Goal: Information Seeking & Learning: Check status

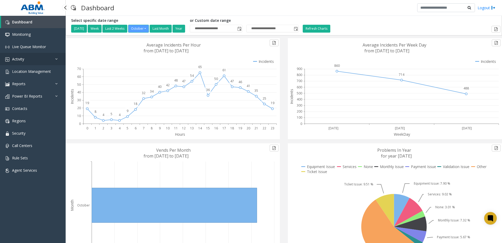
click at [26, 55] on link "Activity" at bounding box center [33, 59] width 66 height 12
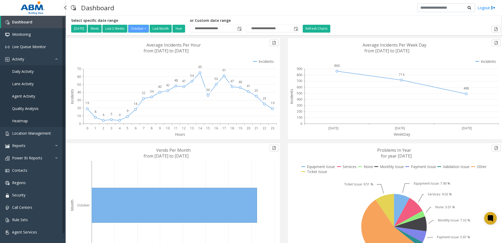
click at [24, 93] on link "Agent Activity" at bounding box center [33, 96] width 66 height 12
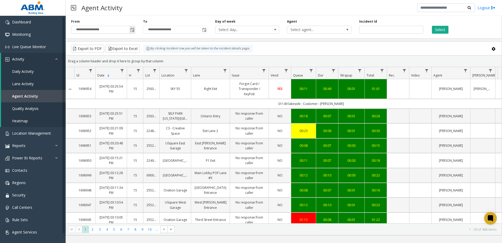
click at [132, 30] on span "Toggle popup" at bounding box center [132, 30] width 4 height 4
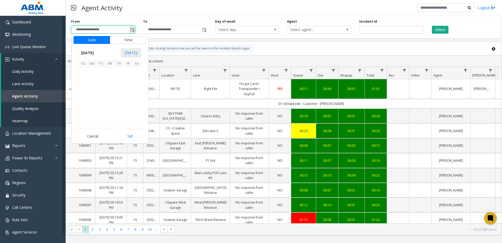
scroll to position [94357, 0]
click at [117, 74] on span "2" at bounding box center [119, 72] width 9 height 9
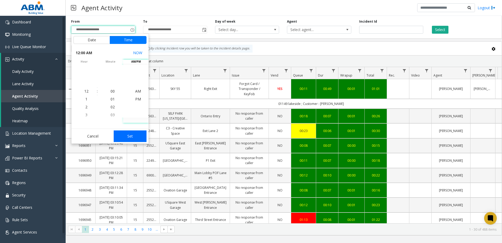
click at [136, 139] on button "Set" at bounding box center [130, 136] width 33 height 12
type input "**********"
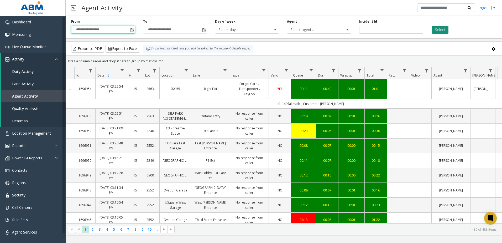
click at [447, 30] on button "Select" at bounding box center [440, 30] width 17 height 8
click at [436, 29] on button "Select" at bounding box center [440, 30] width 17 height 8
click at [203, 30] on span "Toggle popup" at bounding box center [204, 30] width 4 height 4
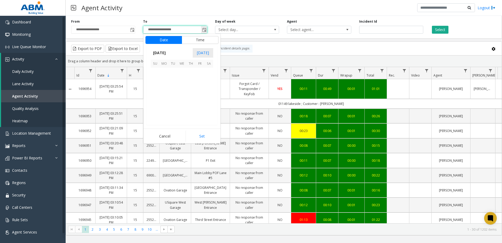
scroll to position [8, 0]
click at [190, 70] on span "2" at bounding box center [191, 72] width 9 height 9
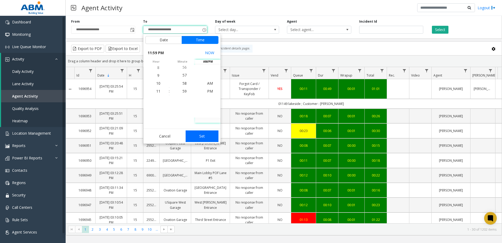
click at [201, 137] on button "Set" at bounding box center [202, 136] width 33 height 12
type input "**********"
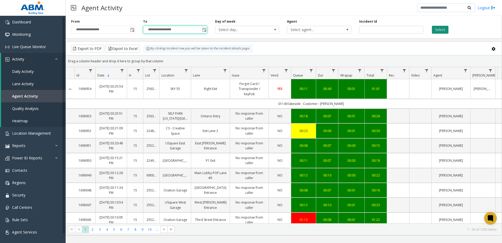
click at [437, 27] on button "Select" at bounding box center [440, 30] width 17 height 8
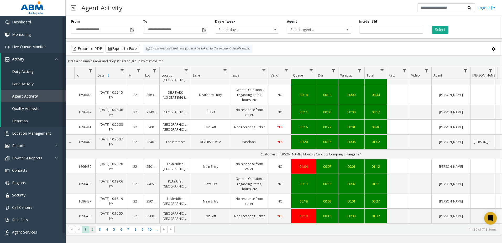
click at [92, 229] on span "2" at bounding box center [92, 229] width 7 height 7
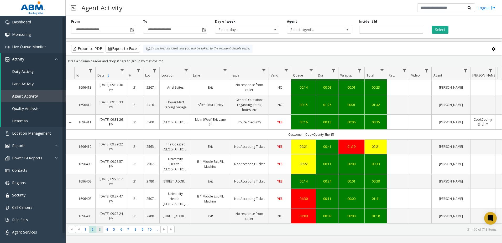
click at [99, 230] on span "3" at bounding box center [99, 229] width 7 height 7
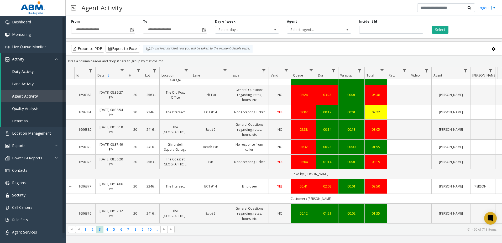
scroll to position [429, 0]
click at [106, 230] on span "4" at bounding box center [107, 229] width 7 height 7
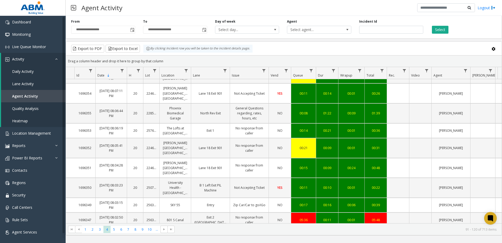
scroll to position [368, 0]
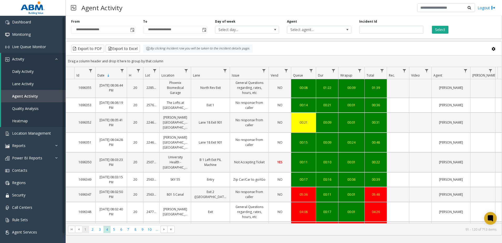
click at [87, 231] on span "1" at bounding box center [85, 229] width 7 height 7
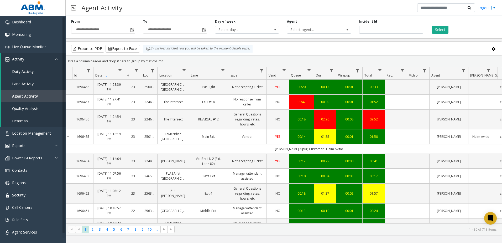
scroll to position [0, 50]
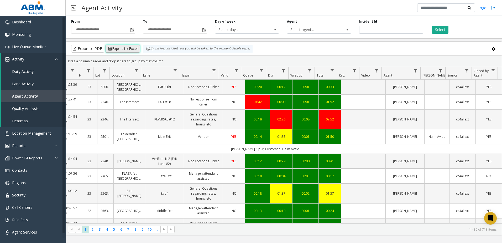
click at [121, 49] on button "Export to Excel" at bounding box center [123, 49] width 34 height 8
click at [23, 71] on span "Daily Activity" at bounding box center [23, 71] width 22 height 5
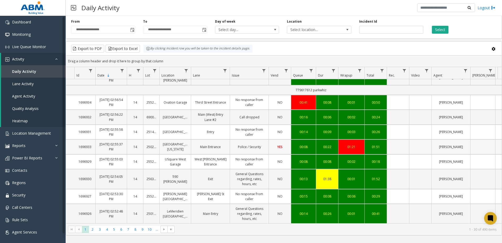
scroll to position [398, 0]
click at [107, 230] on span "4" at bounding box center [107, 229] width 7 height 7
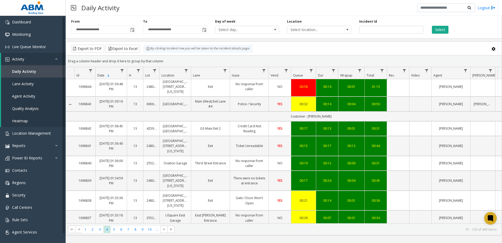
scroll to position [450, 0]
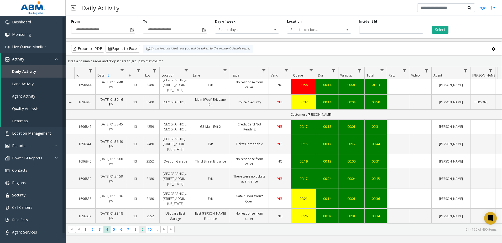
click at [142, 231] on span "9" at bounding box center [142, 229] width 7 height 7
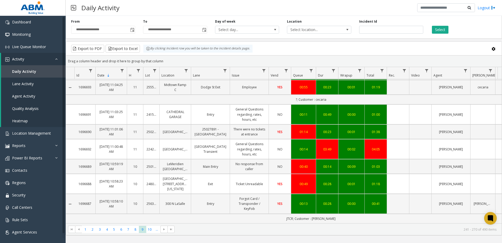
scroll to position [483, 0]
click at [151, 231] on span "10" at bounding box center [149, 229] width 7 height 7
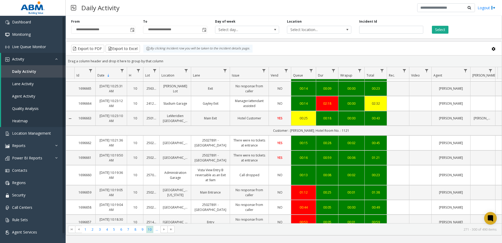
scroll to position [414, 0]
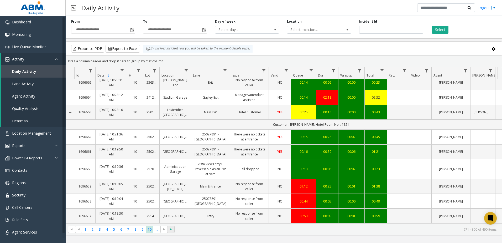
click at [172, 231] on span "Go to the last page" at bounding box center [171, 229] width 4 height 4
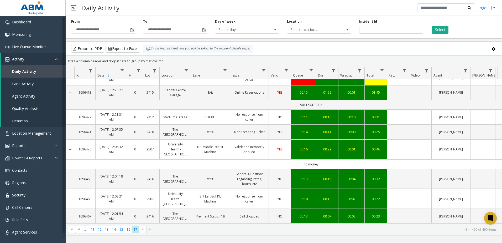
scroll to position [47, 0]
click at [149, 229] on kendo-pager-next-buttons at bounding box center [146, 228] width 14 height 7
drag, startPoint x: 126, startPoint y: 230, endPoint x: 129, endPoint y: 231, distance: 3.8
click at [129, 231] on span "16" at bounding box center [128, 229] width 7 height 7
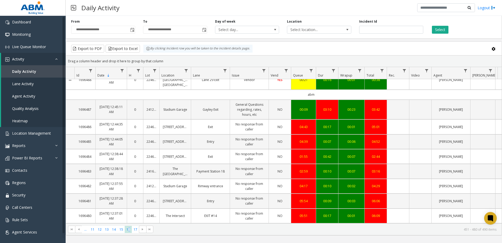
scroll to position [467, 0]
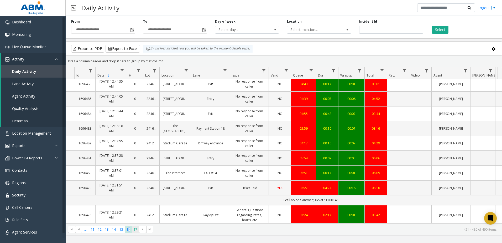
click at [136, 230] on span "17" at bounding box center [135, 229] width 7 height 7
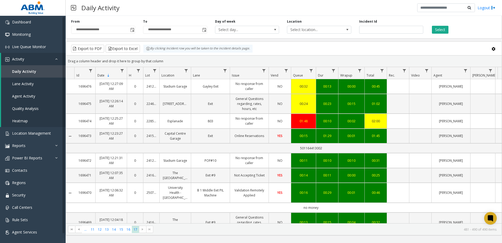
click at [140, 230] on kendo-pager-next-buttons at bounding box center [146, 228] width 14 height 7
click at [133, 30] on span "Toggle popup" at bounding box center [132, 30] width 4 height 4
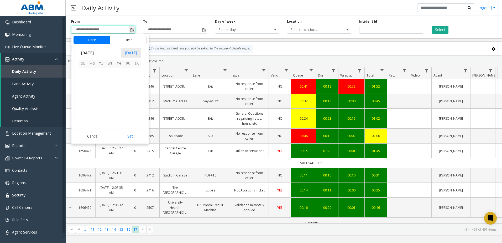
scroll to position [94357, 0]
click at [118, 72] on span "2" at bounding box center [119, 72] width 9 height 9
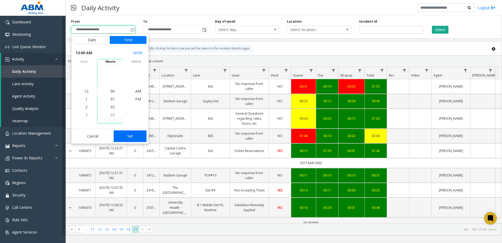
click at [132, 138] on button "Set" at bounding box center [130, 136] width 33 height 12
type input "**********"
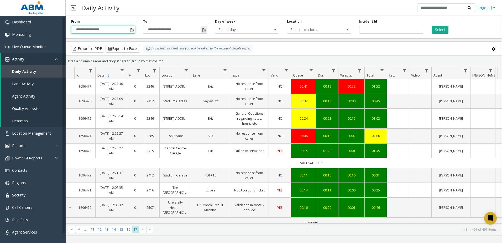
click at [206, 29] on span "Toggle popup" at bounding box center [204, 30] width 4 height 4
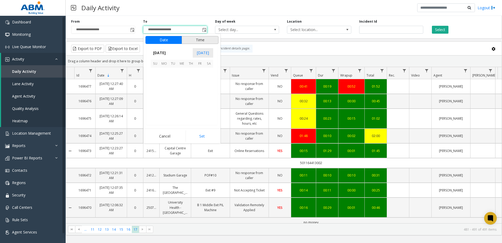
scroll to position [8, 0]
click at [191, 71] on span "2" at bounding box center [191, 72] width 9 height 9
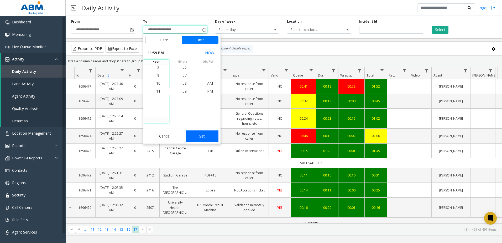
click at [204, 137] on button "Set" at bounding box center [202, 136] width 33 height 12
type input "**********"
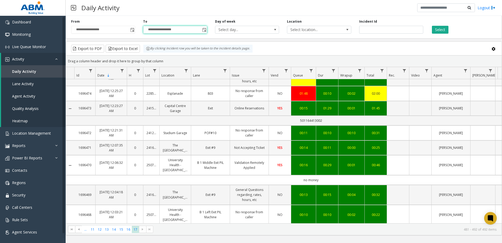
scroll to position [82, 0]
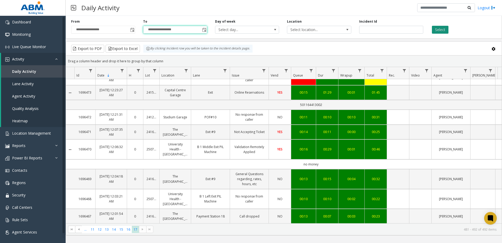
click at [436, 26] on button "Select" at bounding box center [440, 30] width 17 height 8
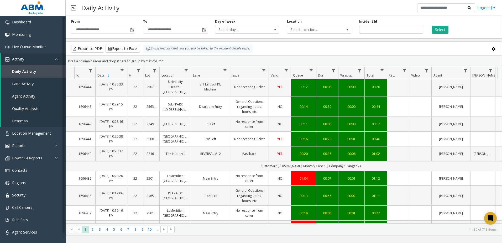
scroll to position [443, 0]
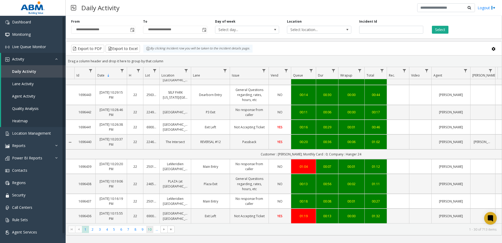
click at [148, 229] on span "10" at bounding box center [149, 229] width 7 height 7
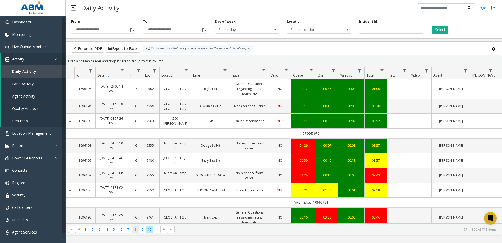
click at [138, 231] on span "8" at bounding box center [135, 229] width 7 height 7
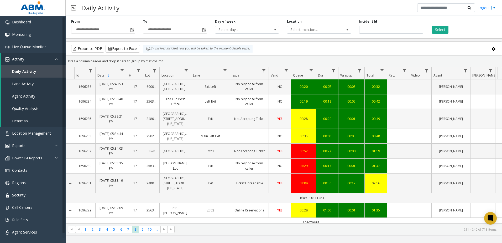
scroll to position [444, 0]
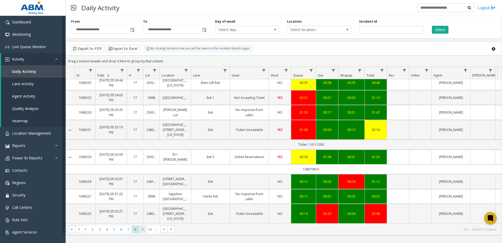
click at [141, 230] on span "9" at bounding box center [142, 229] width 7 height 7
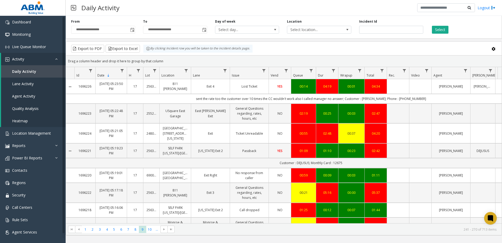
click at [84, 86] on link "1696226" at bounding box center [85, 86] width 15 height 5
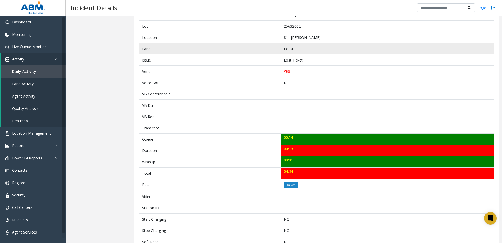
scroll to position [79, 0]
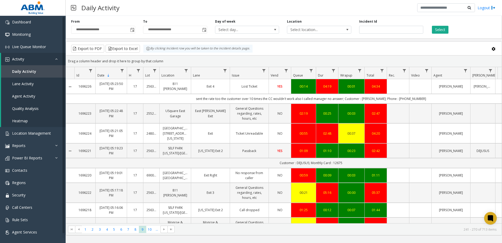
click at [84, 86] on link "1696226" at bounding box center [85, 86] width 15 height 5
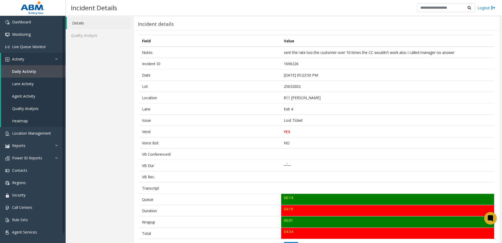
scroll to position [18, 0]
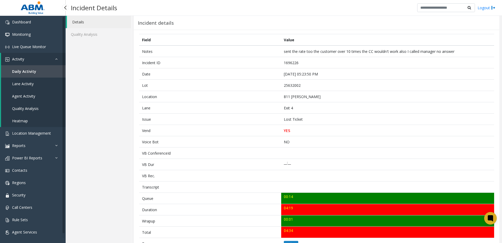
click at [27, 96] on span "Agent Activity" at bounding box center [23, 96] width 23 height 5
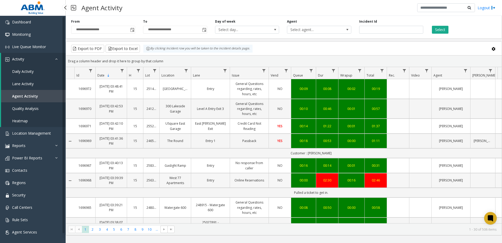
click at [74, 177] on td "Data table" at bounding box center [70, 180] width 8 height 15
click at [74, 180] on td "1696968" at bounding box center [84, 180] width 21 height 15
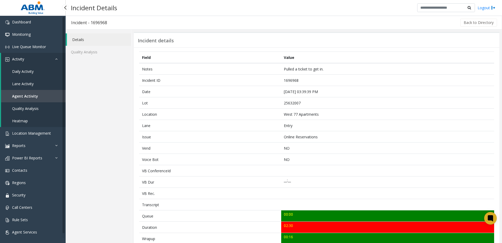
click at [34, 68] on link "Daily Activity" at bounding box center [33, 71] width 65 height 12
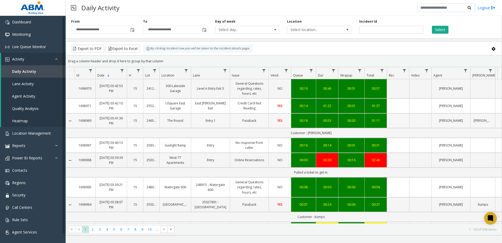
scroll to position [79, 0]
